Goal: Find specific page/section: Find specific page/section

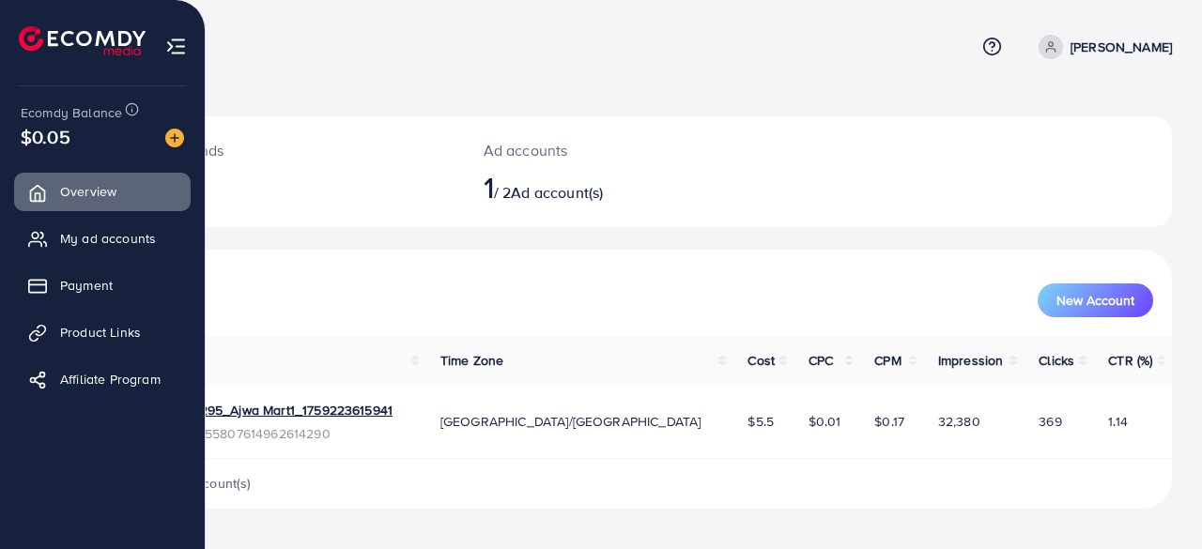
click at [76, 234] on span "My ad accounts" at bounding box center [108, 238] width 96 height 19
